Goal: Transaction & Acquisition: Purchase product/service

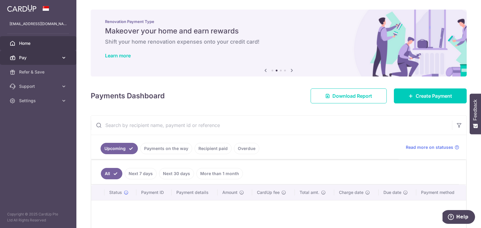
click at [39, 55] on span "Pay" at bounding box center [38, 58] width 39 height 6
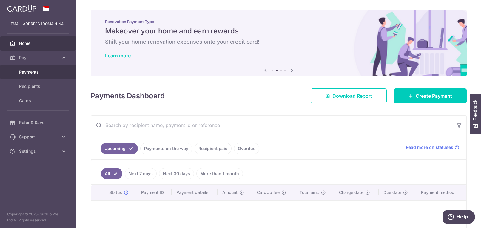
click at [33, 72] on span "Payments" at bounding box center [38, 72] width 39 height 6
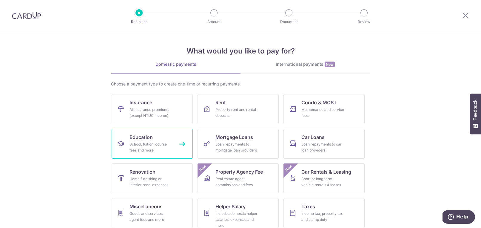
click at [167, 154] on link "Education School, tuition, course fees and more" at bounding box center [152, 144] width 81 height 30
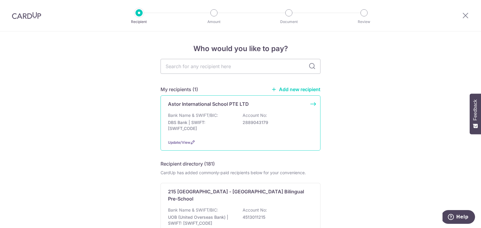
click at [281, 129] on div "Bank Name & SWIFT/BIC: DBS Bank | SWIFT: DBSSSGSGXXX Account No: 2889043179" at bounding box center [240, 123] width 145 height 22
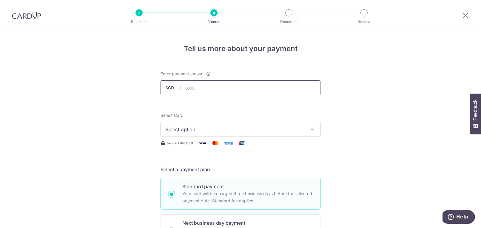
click at [271, 92] on input "text" at bounding box center [241, 87] width 160 height 15
type input "2,280.00"
click at [201, 125] on button "Select option" at bounding box center [241, 129] width 160 height 15
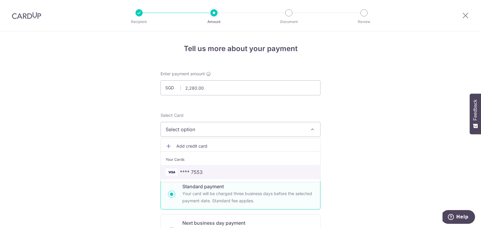
click at [200, 173] on span "**** 7553" at bounding box center [191, 171] width 23 height 7
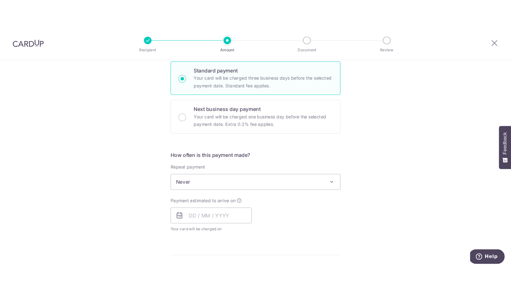
scroll to position [156, 0]
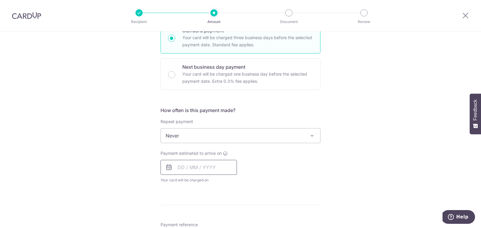
click at [204, 167] on input "text" at bounding box center [199, 167] width 76 height 15
click at [207, 218] on link "10" at bounding box center [209, 222] width 10 height 10
type input "10/09/2025"
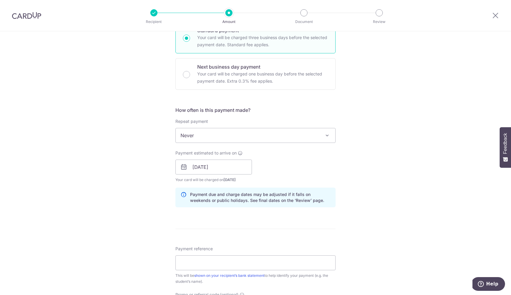
drag, startPoint x: 510, startPoint y: 162, endPoint x: 510, endPoint y: 115, distance: 46.9
click at [481, 115] on body "Recipient Amount Document Review Tell us more about your payment Enter payment …" at bounding box center [255, 147] width 511 height 295
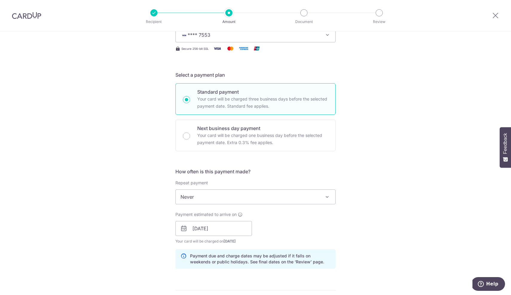
scroll to position [97, 0]
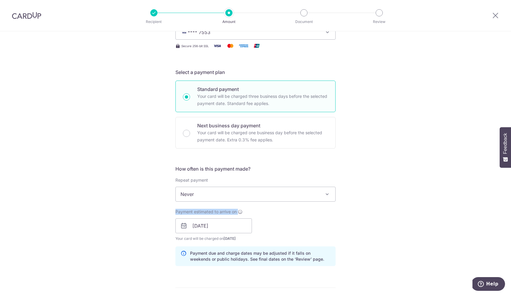
drag, startPoint x: 507, startPoint y: 187, endPoint x: 494, endPoint y: 216, distance: 31.4
click at [481, 216] on div "Tell us more about your payment Enter payment amount SGD 2,280.00 2280.00 Selec…" at bounding box center [255, 216] width 511 height 565
click at [459, 221] on div "Tell us more about your payment Enter payment amount SGD 2,280.00 2280.00 Selec…" at bounding box center [255, 216] width 511 height 565
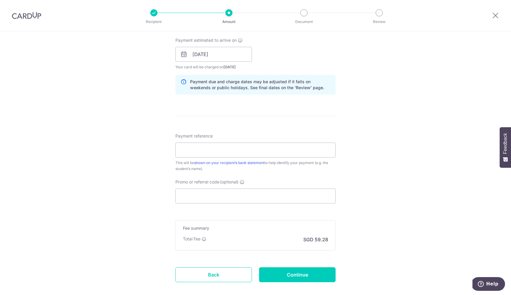
scroll to position [269, 0]
click at [271, 151] on input "Payment reference" at bounding box center [255, 149] width 160 height 15
type input "Clementine"
click at [318, 228] on input "Continue" at bounding box center [297, 274] width 76 height 15
type input "Create Schedule"
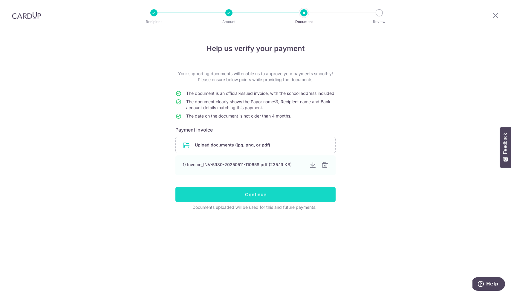
click at [298, 197] on input "Continue" at bounding box center [255, 194] width 160 height 15
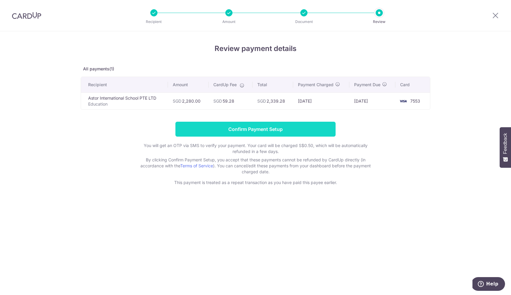
click at [295, 128] on input "Confirm Payment Setup" at bounding box center [255, 129] width 160 height 15
